Goal: Task Accomplishment & Management: Complete application form

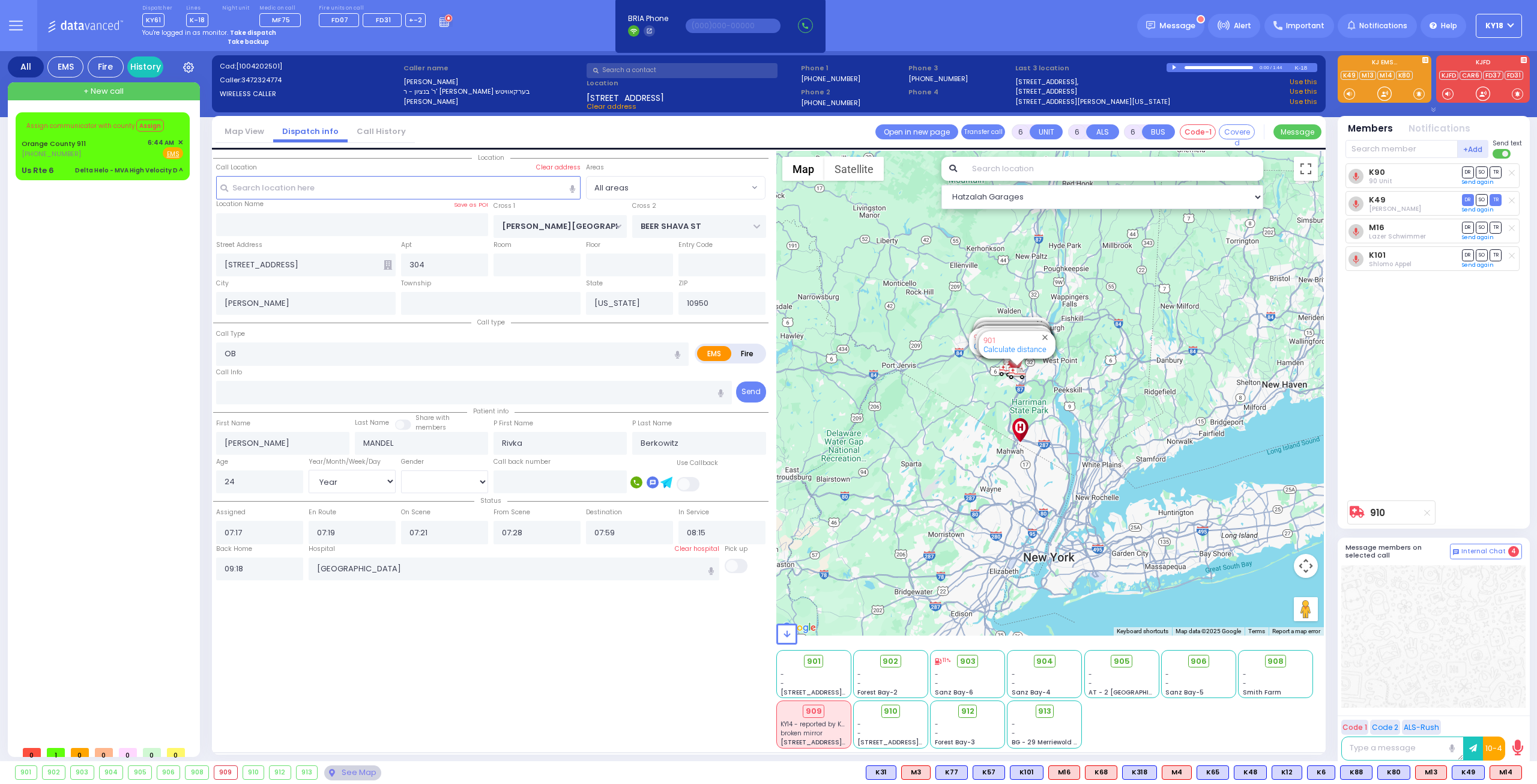
select select "Year"
select select "[DEMOGRAPHIC_DATA]"
drag, startPoint x: 98, startPoint y: 167, endPoint x: 108, endPoint y: 158, distance: 13.5
click at [100, 164] on div "Delta Helo - MVA High Velocity D ^" at bounding box center [128, 169] width 108 height 12
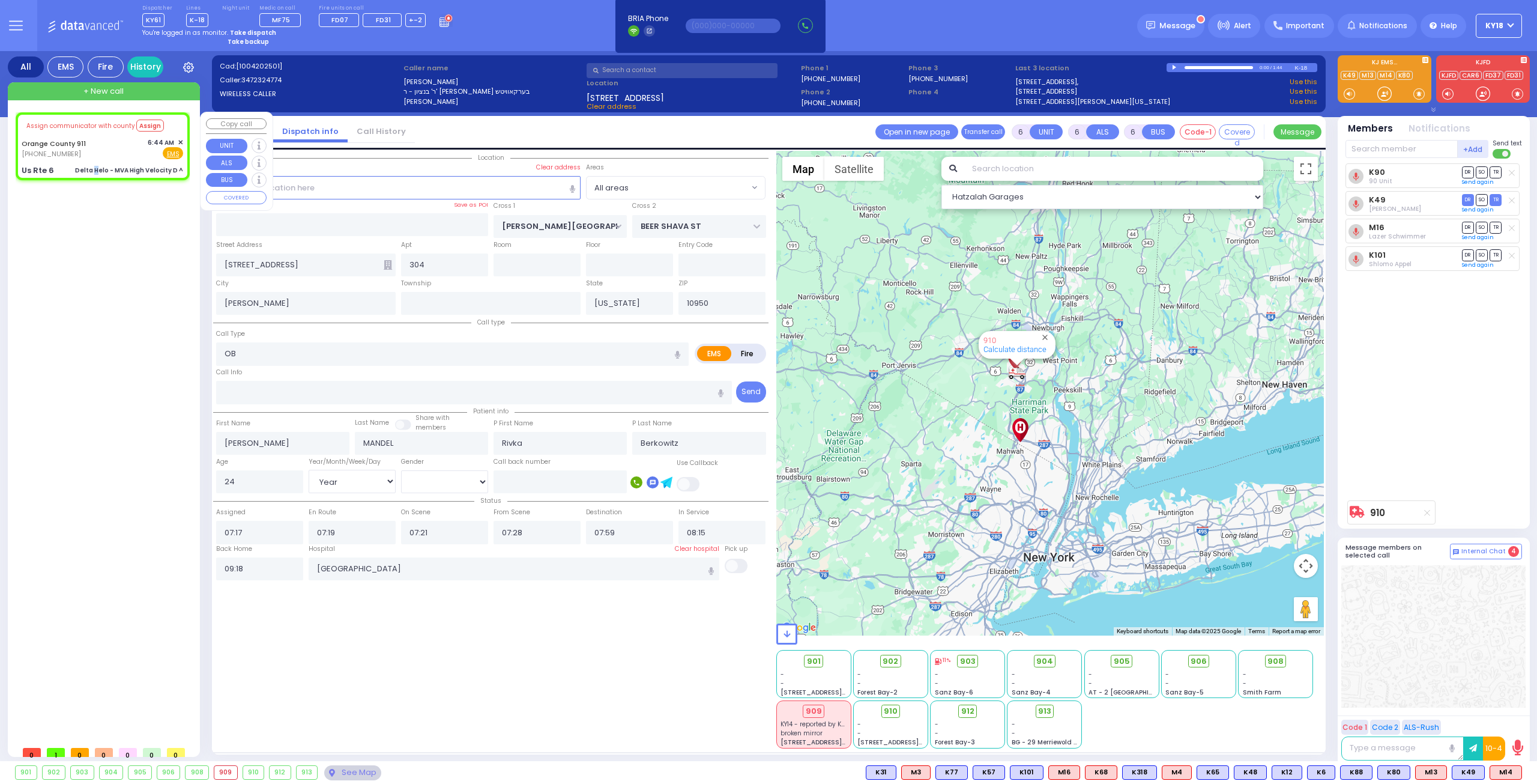
select select
type input "Delta Helo - MVA High Velocity D ^"
radio input "true"
type input "Nature: : Delta Helo - MVA High Velocity D ^ Address: : [GEOGRAPHIC_DATA]: : [G…"
select select
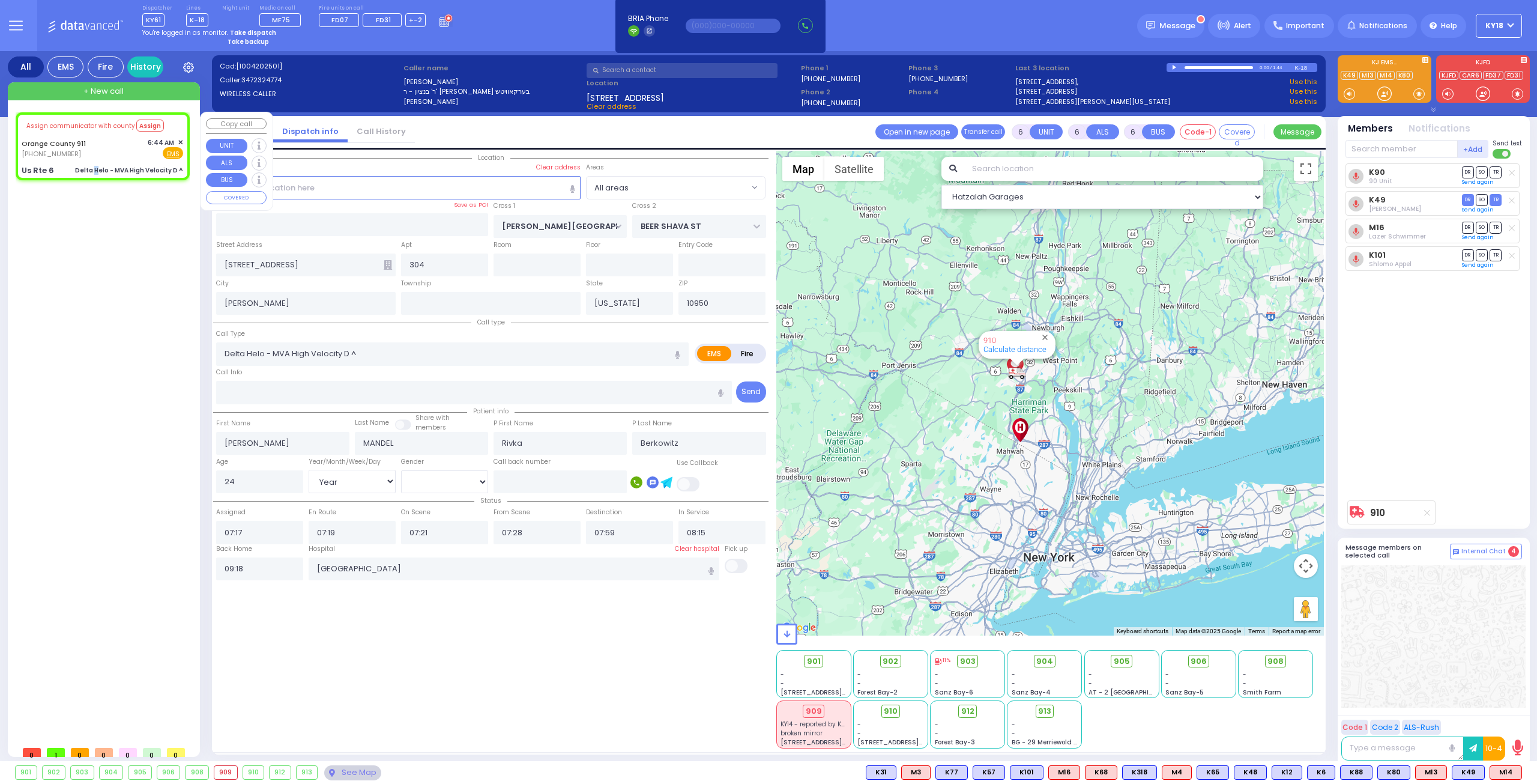
select select
select select "Hatzalah Garages"
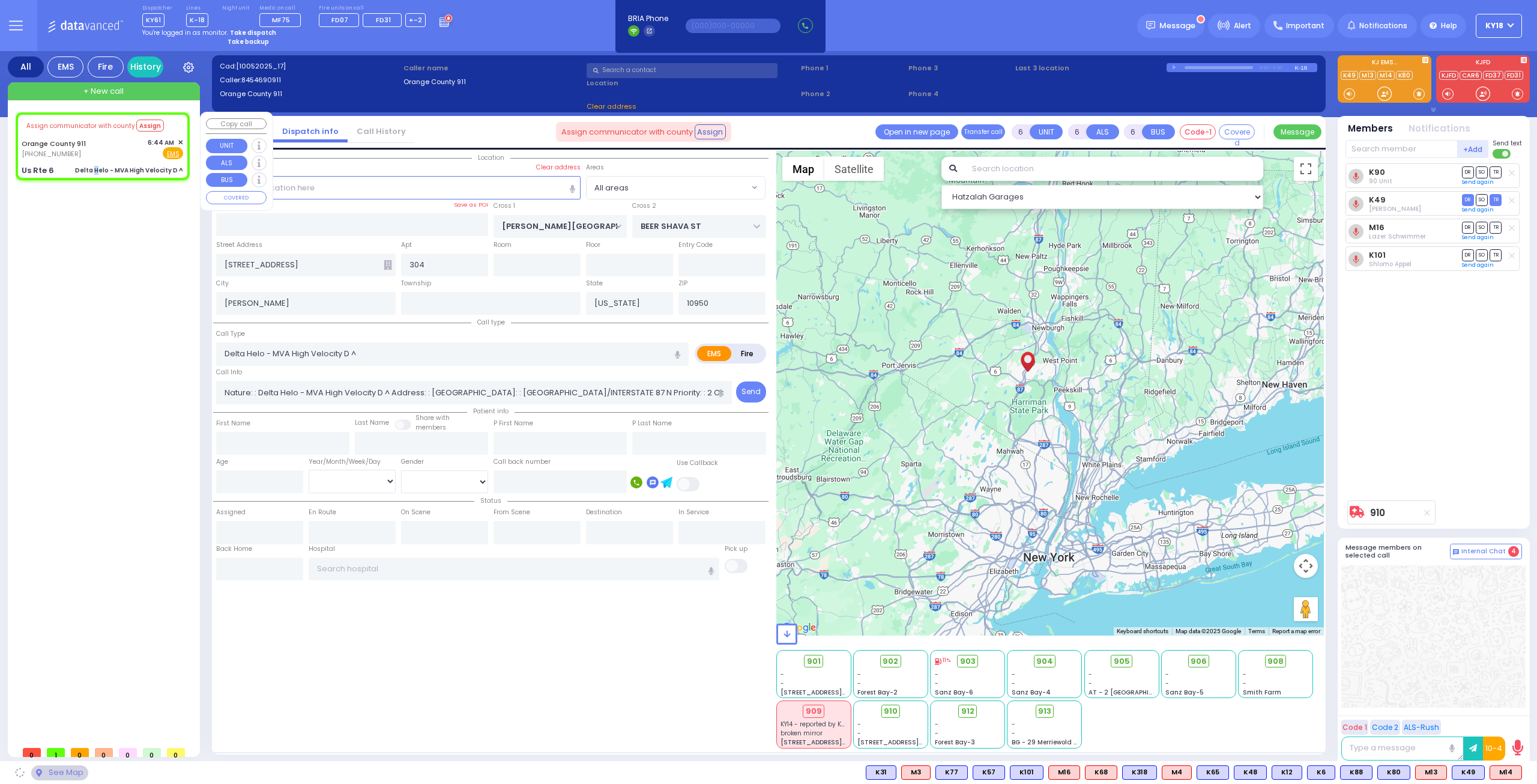
type input "Us Rte 6"
type input "Monroe"
type input "10928"
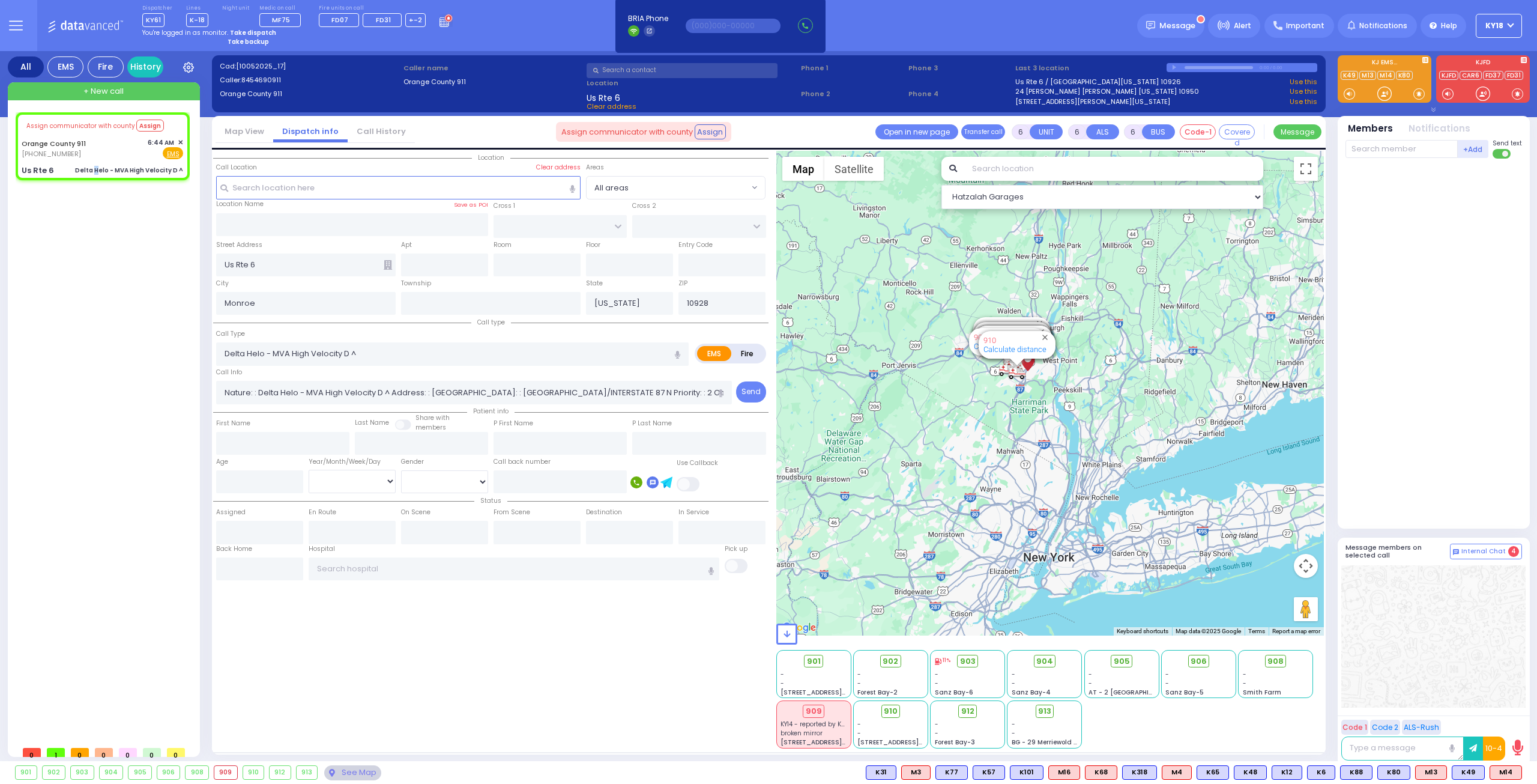
click at [240, 32] on strong "Take dispatch" at bounding box center [253, 33] width 46 height 9
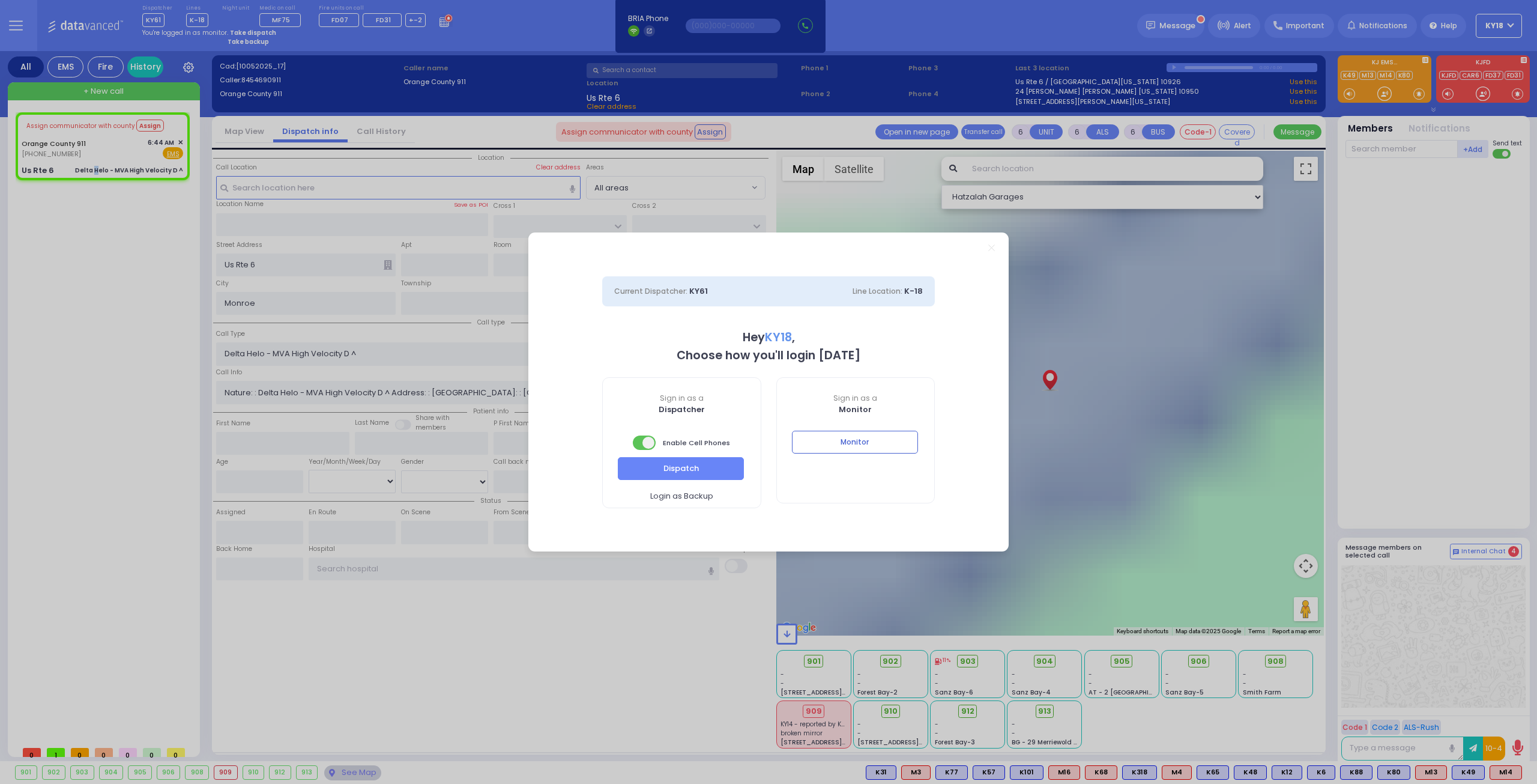
select select "16"
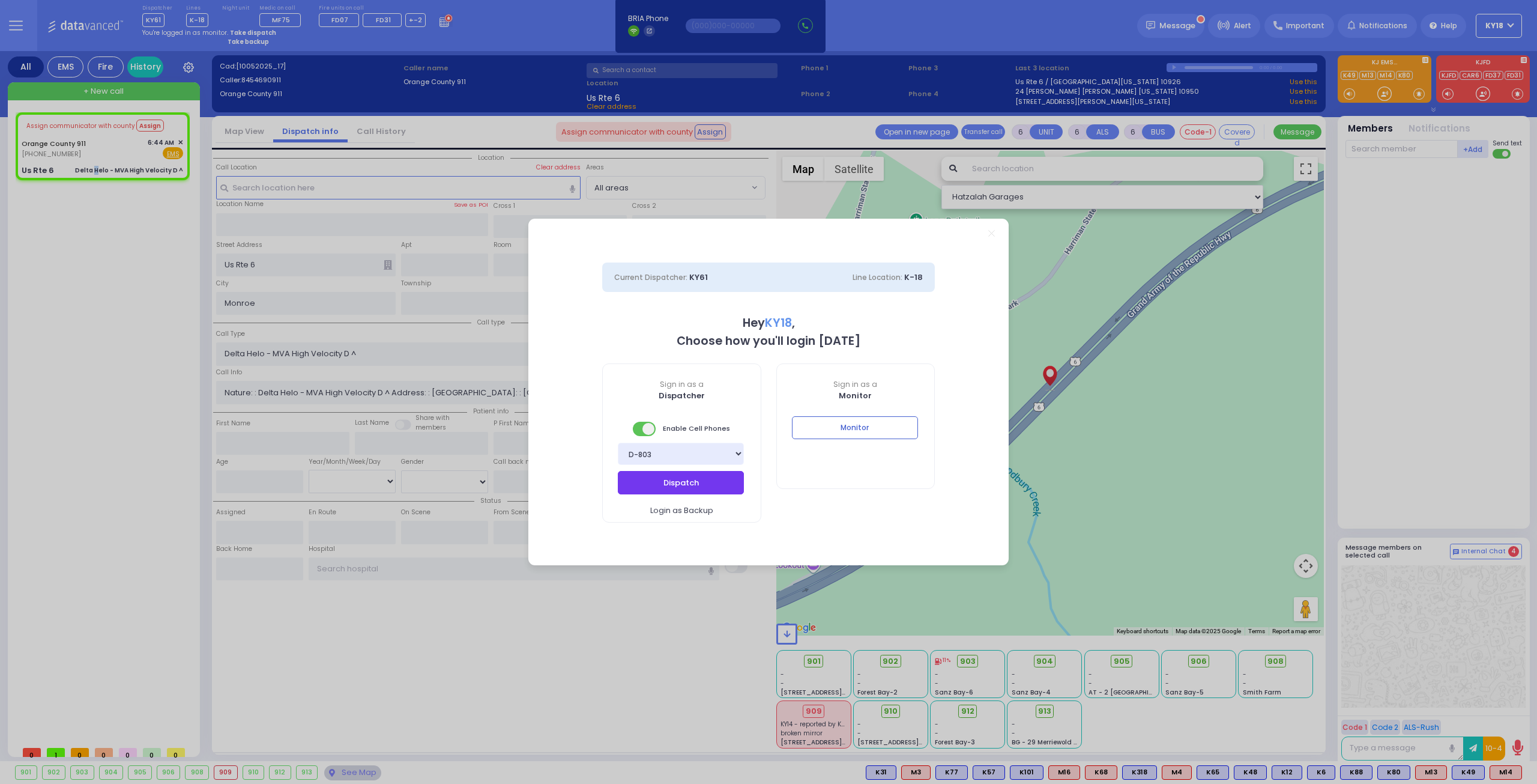
click at [641, 477] on button "Dispatch" at bounding box center [681, 483] width 126 height 23
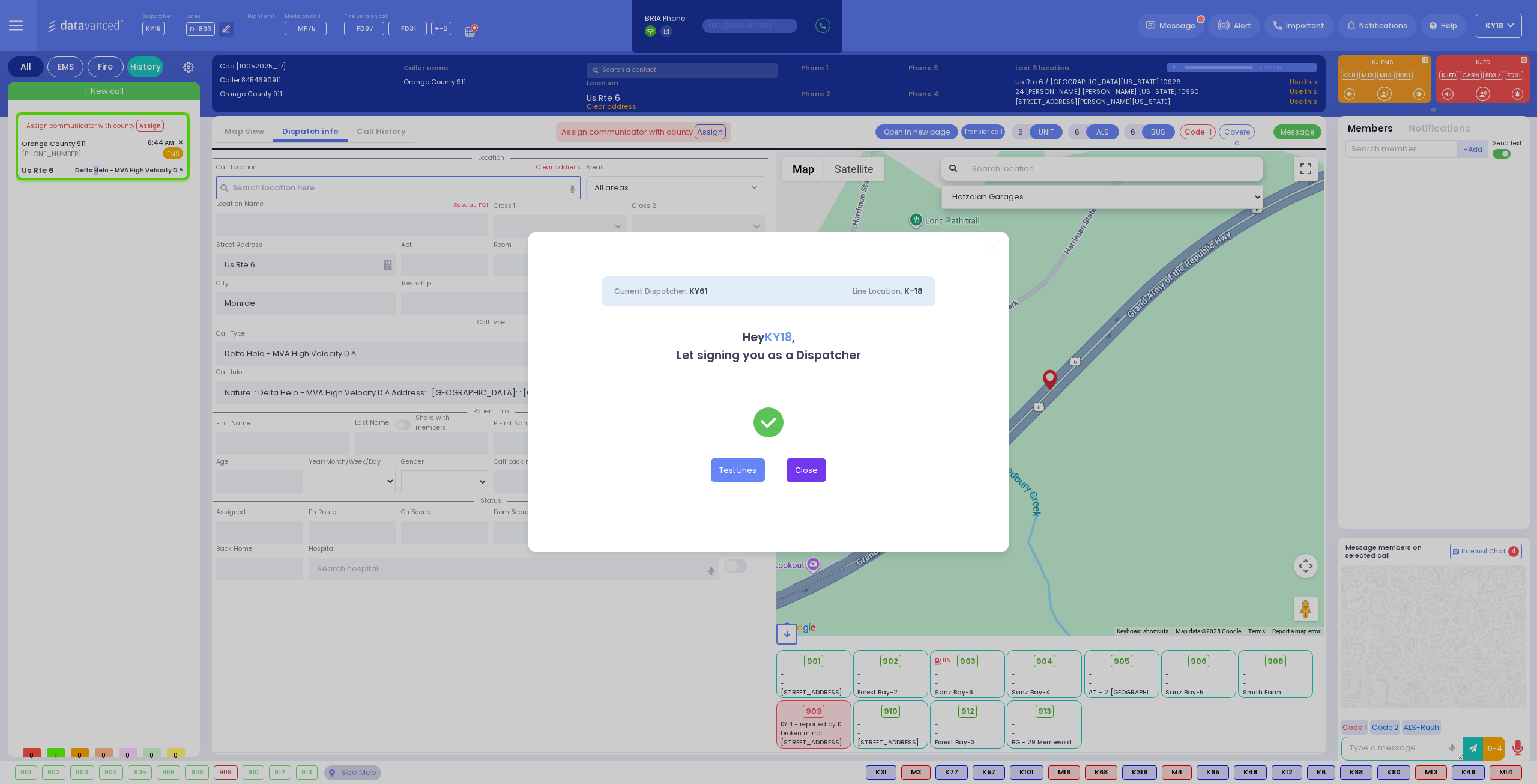
click at [805, 469] on button "Close" at bounding box center [806, 470] width 39 height 23
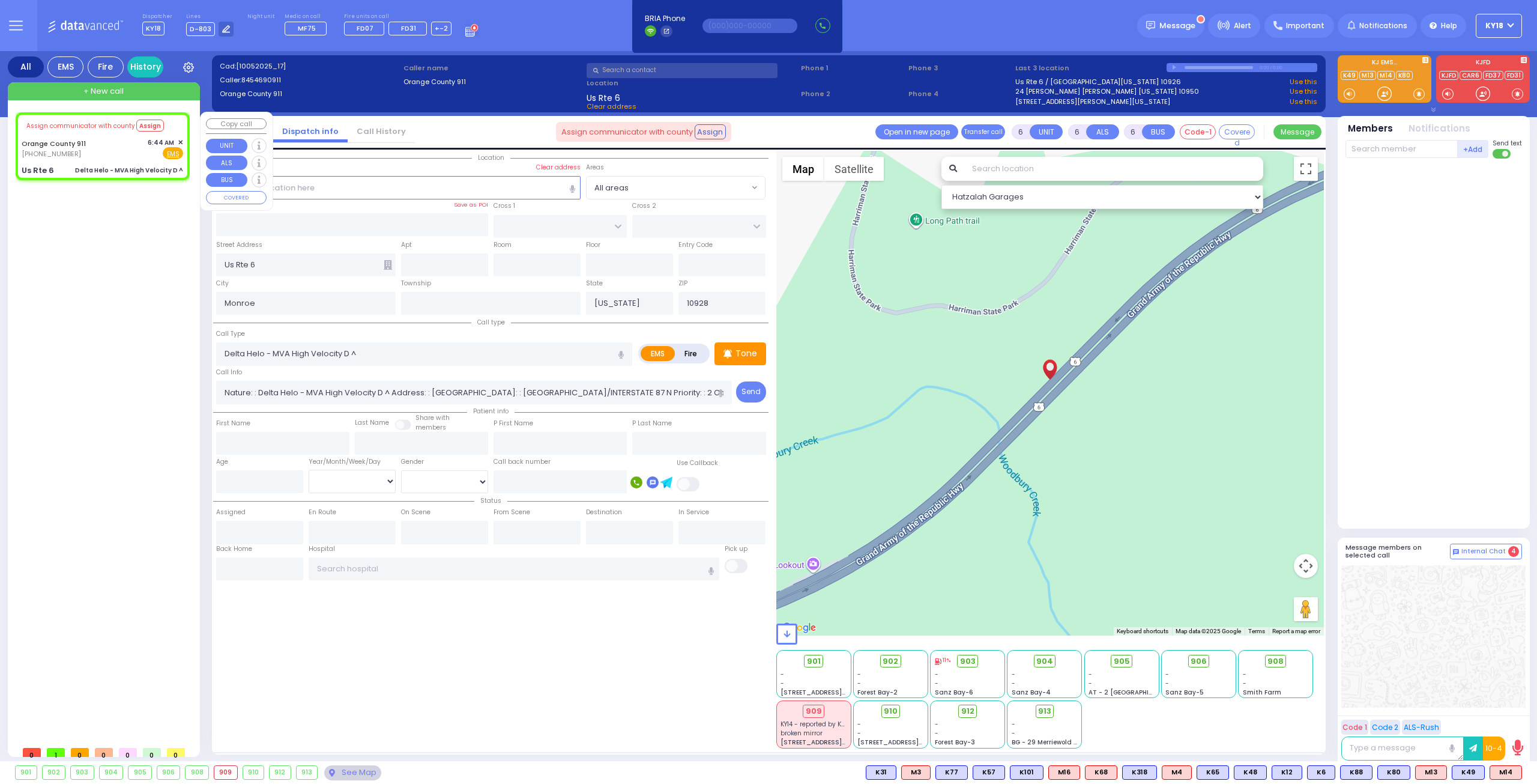
click at [128, 159] on div "Orange County 911 [PHONE_NUMBER] 6:44 AM ✕ Fire EMS" at bounding box center [102, 148] width 161 height 22
select select
radio input "true"
select select
select select "Hatzalah Garages"
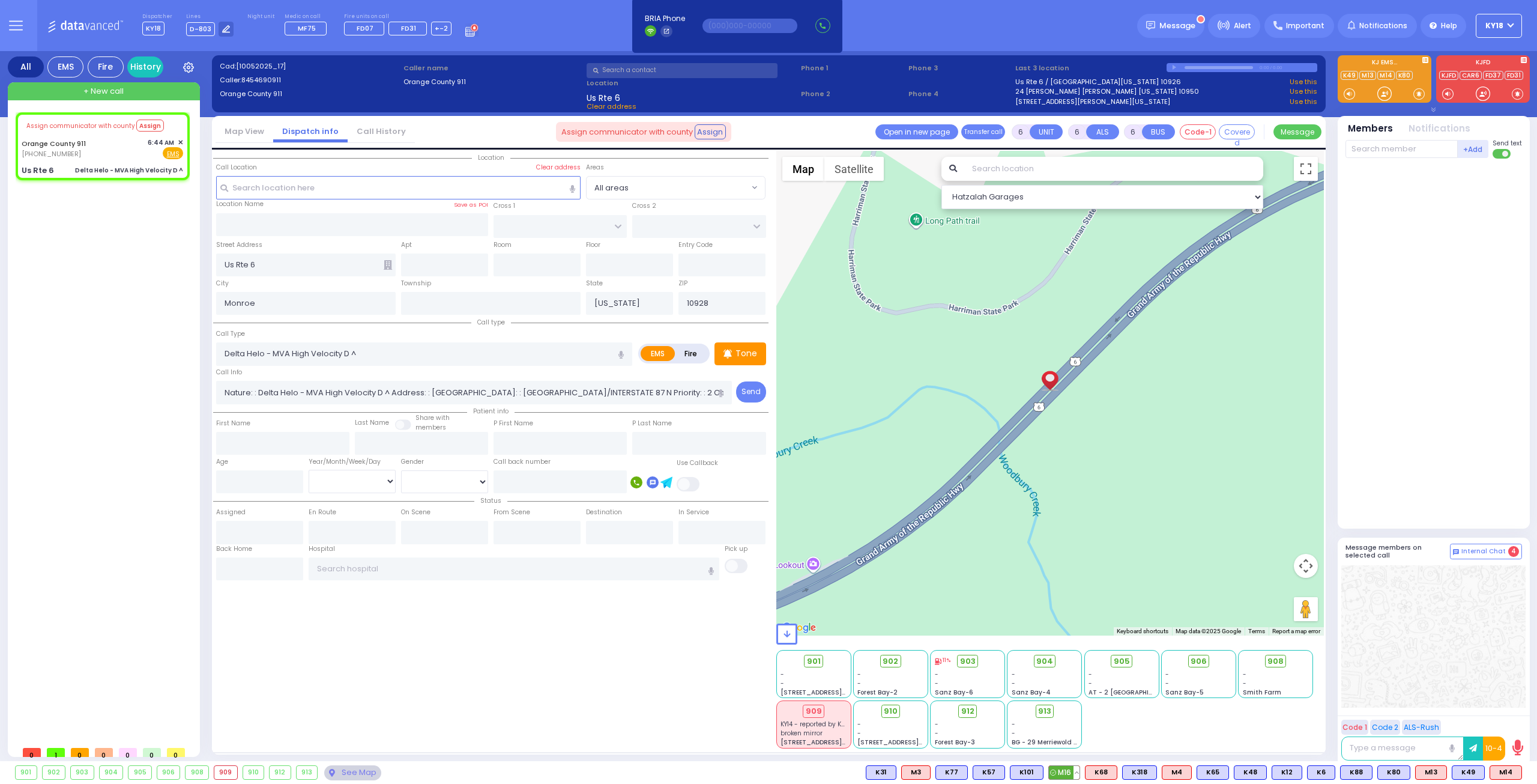
click at [1079, 772] on span "M16" at bounding box center [1064, 772] width 30 height 13
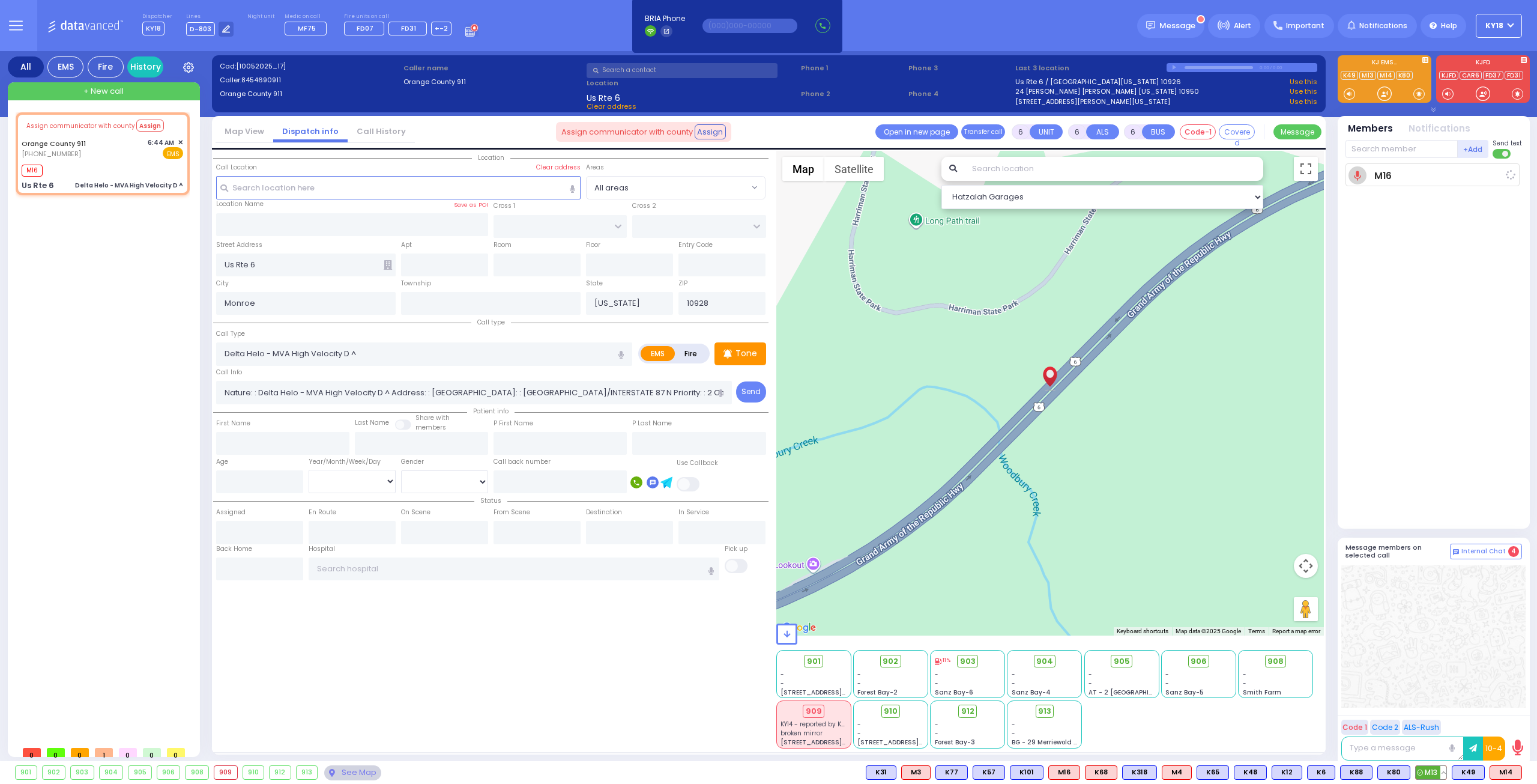
select select
radio input "true"
select select
type input "06:48"
click at [1429, 771] on span "M13" at bounding box center [1431, 772] width 30 height 13
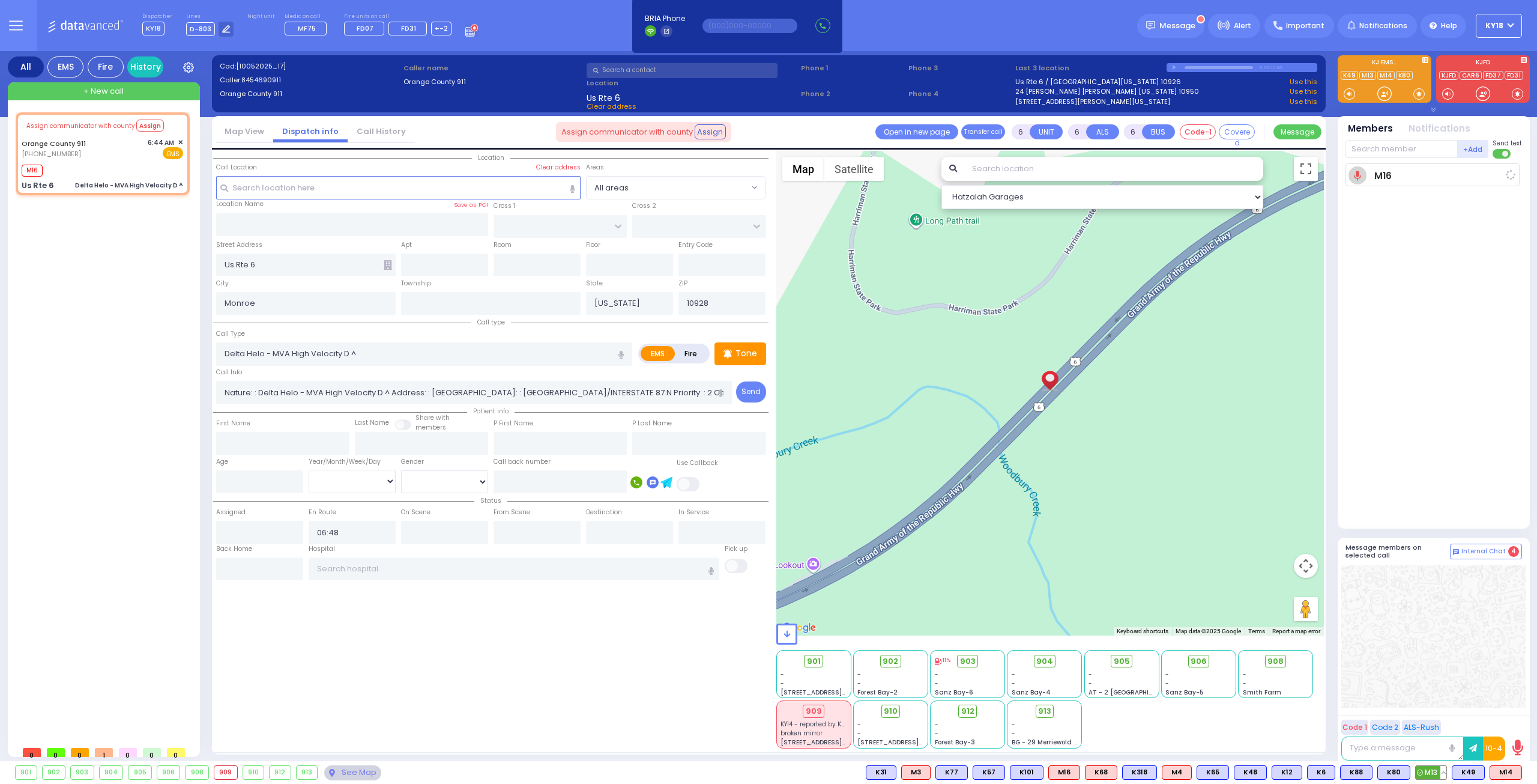
select select "Hatzalah Garages"
select select
radio input "true"
select select
select select "Hatzalah Garages"
